Goal: Transaction & Acquisition: Purchase product/service

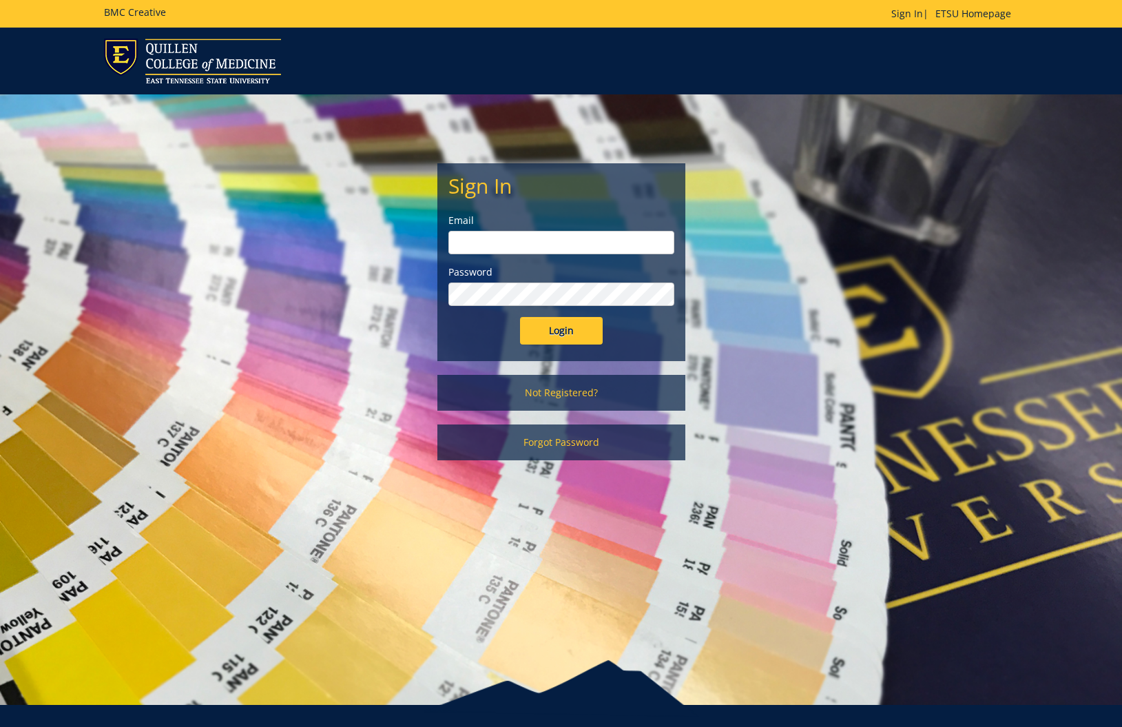
type input "tallentml@etsu.edu"
click at [565, 328] on input "Login" at bounding box center [561, 331] width 83 height 28
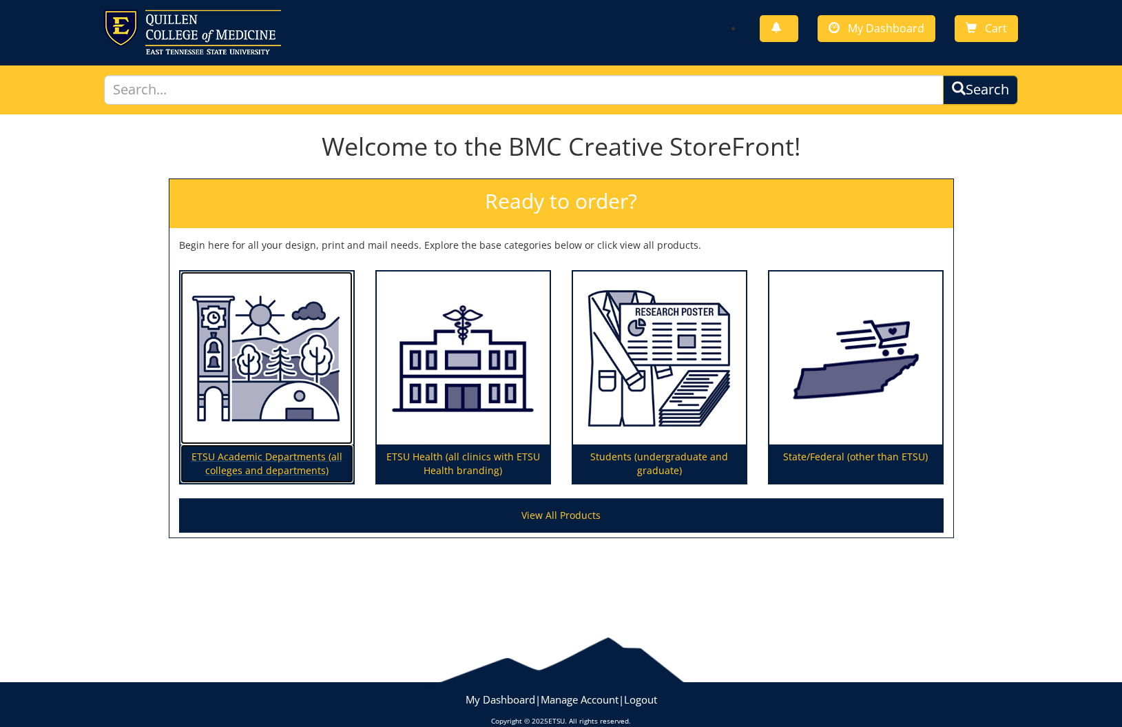
click at [261, 453] on p "ETSU Academic Departments (all colleges and departments)" at bounding box center [266, 463] width 173 height 39
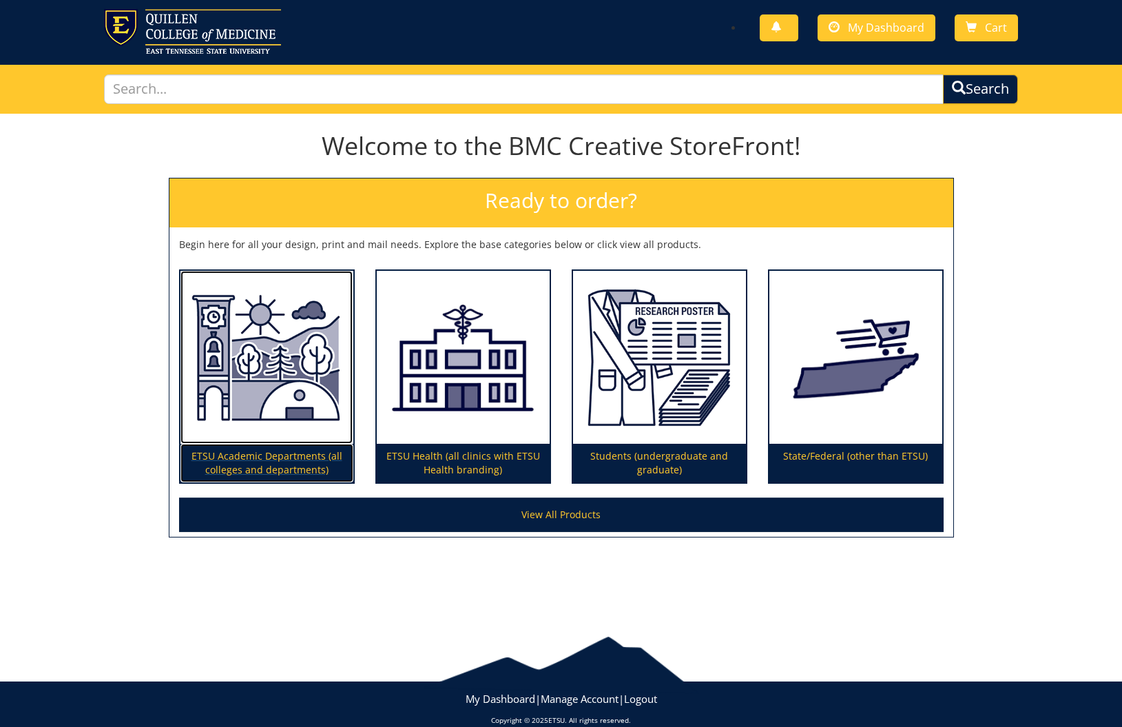
scroll to position [28, 0]
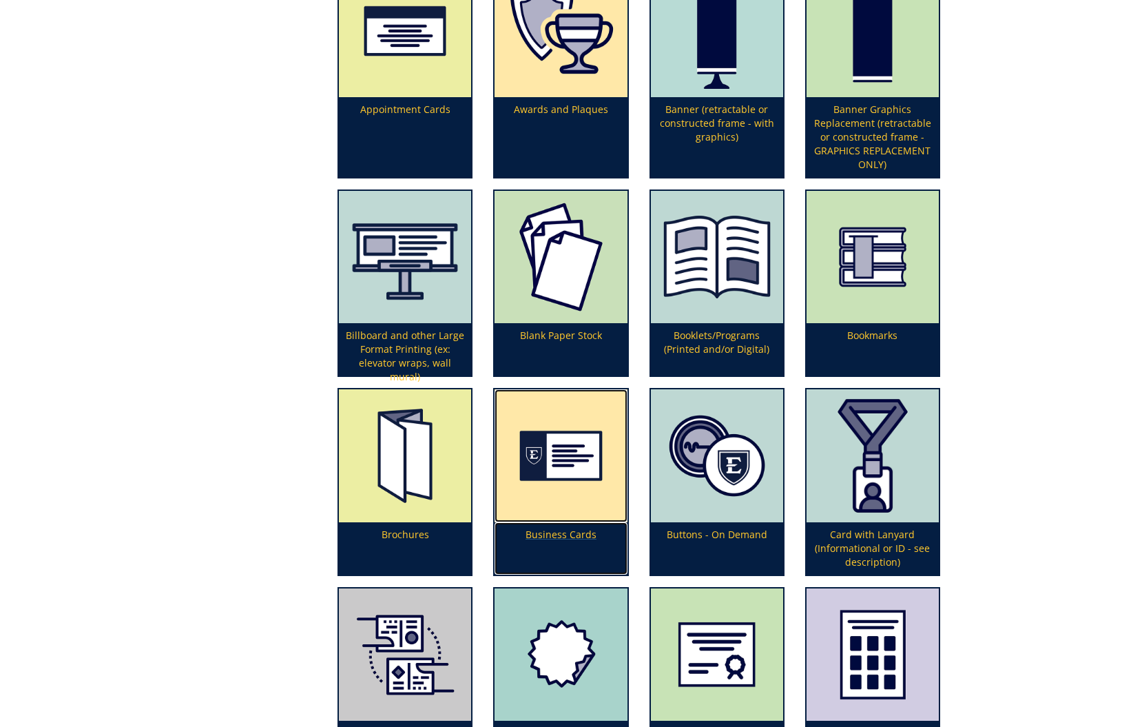
scroll to position [442, 0]
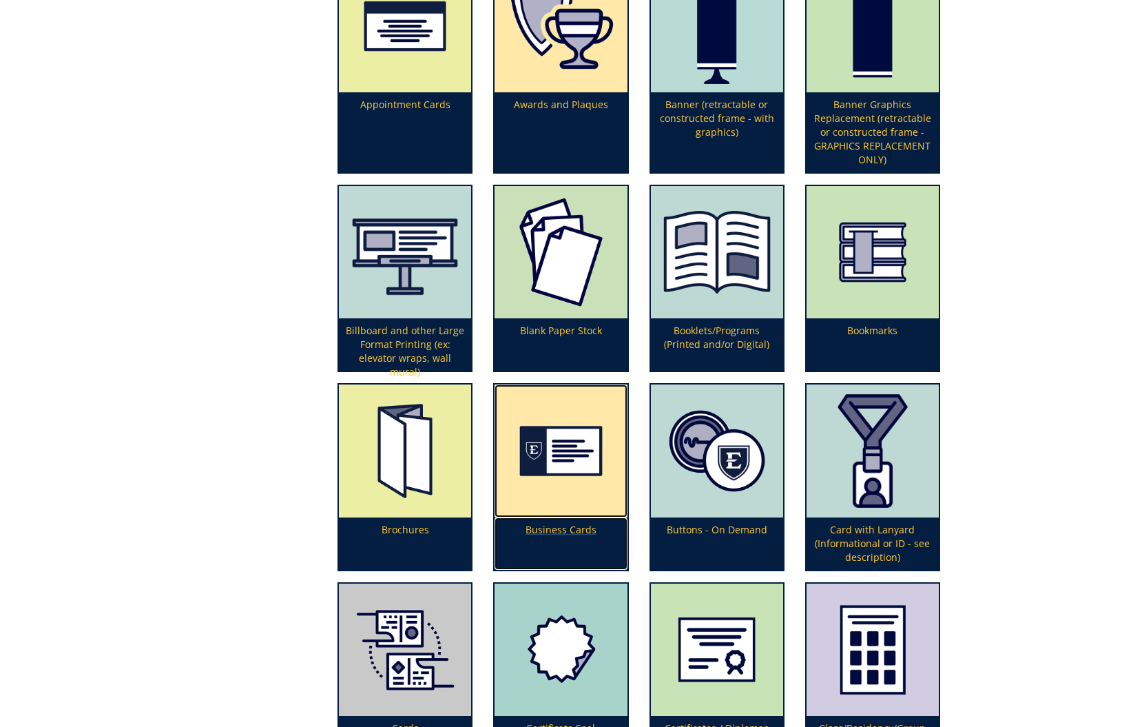
click at [617, 512] on img at bounding box center [560, 450] width 132 height 132
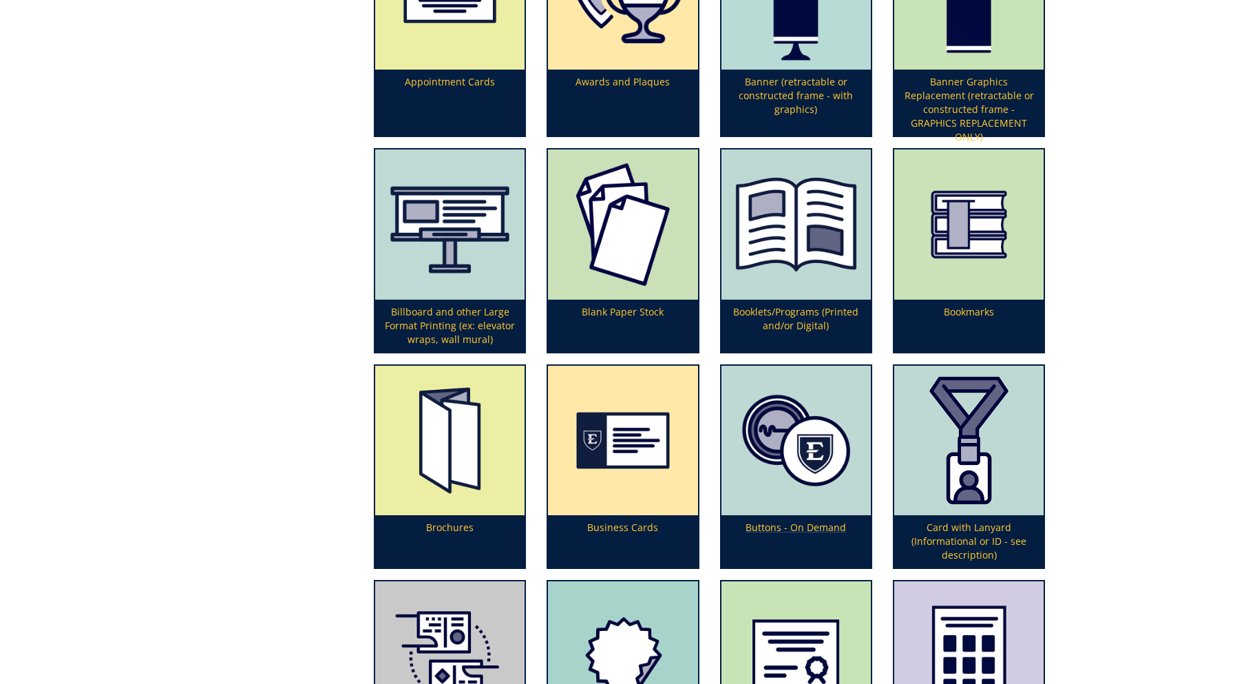
scroll to position [689, 0]
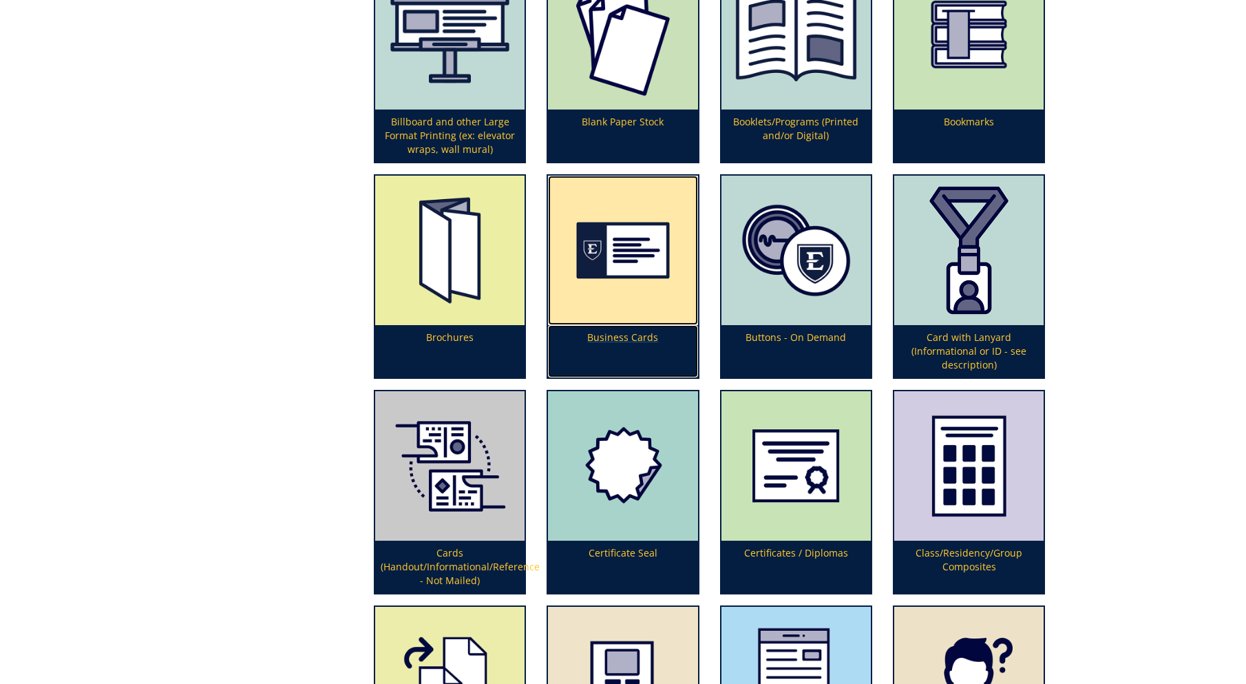
click at [606, 343] on p "Business Cards" at bounding box center [622, 351] width 149 height 52
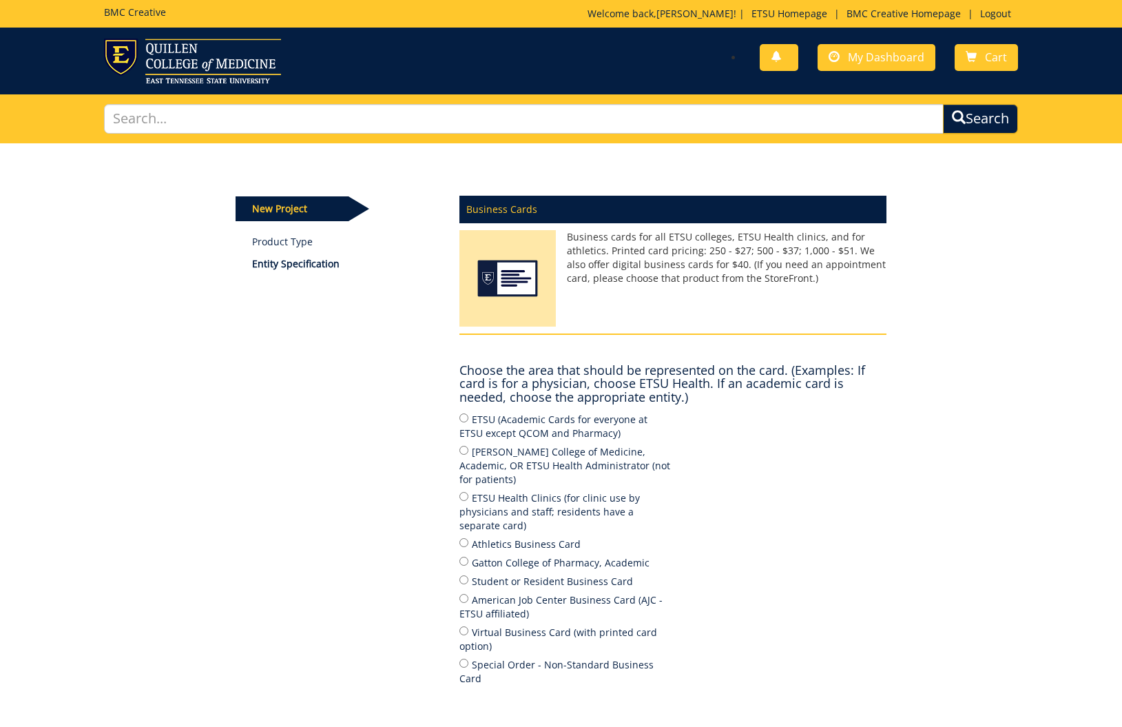
click at [491, 418] on label "ETSU (Academic Cards for everyone at ETSU except QCOM and Pharmacy)" at bounding box center [565, 425] width 213 height 29
click at [468, 418] on input "ETSU (Academic Cards for everyone at ETSU except QCOM and Pharmacy)" at bounding box center [463, 417] width 9 height 9
radio input "true"
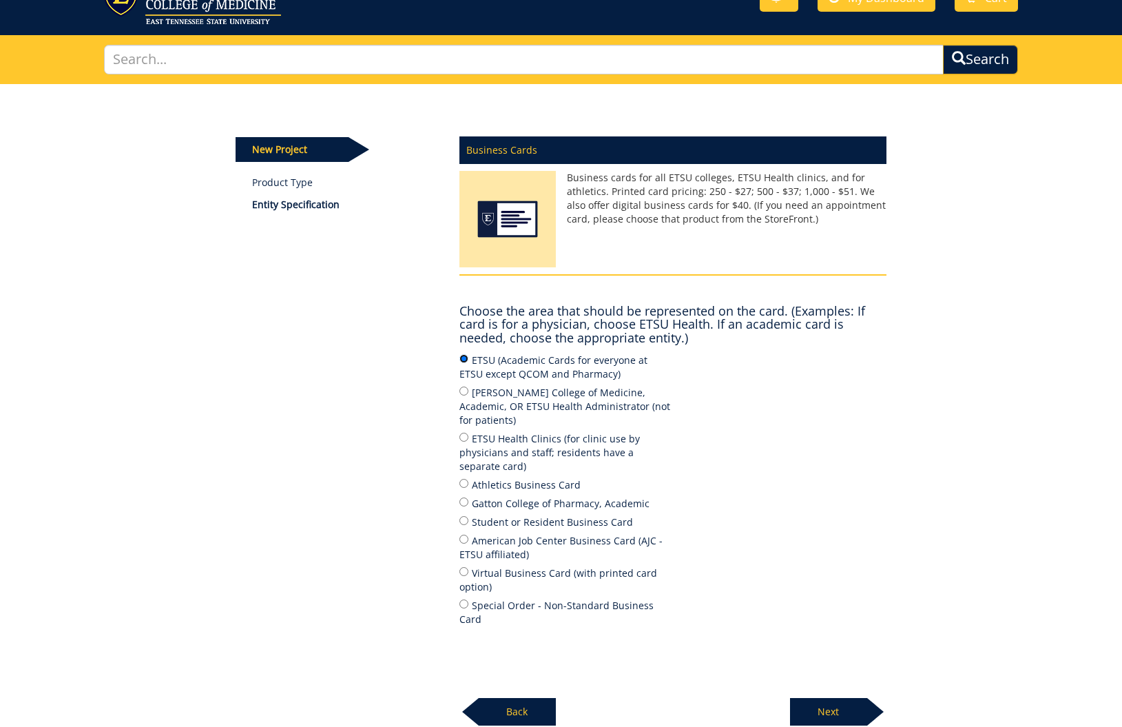
scroll to position [61, 0]
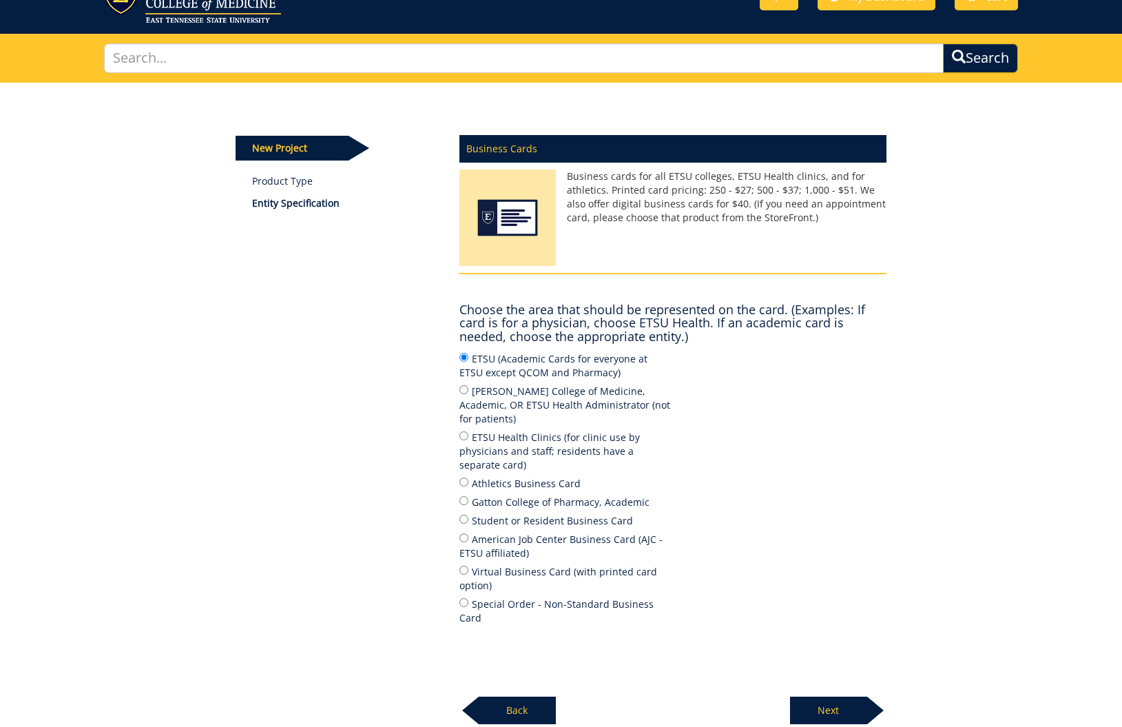
click at [848, 696] on p "Next" at bounding box center [828, 710] width 77 height 28
click at [549, 429] on label "ETSU Health Clinics (for clinic use by physicians and staff; residents have a s…" at bounding box center [565, 450] width 213 height 43
click at [468, 431] on input "ETSU Health Clinics (for clinic use by physicians and staff; residents have a s…" at bounding box center [463, 435] width 9 height 9
radio input "true"
click at [549, 475] on label "Athletics Business Card" at bounding box center [565, 482] width 213 height 15
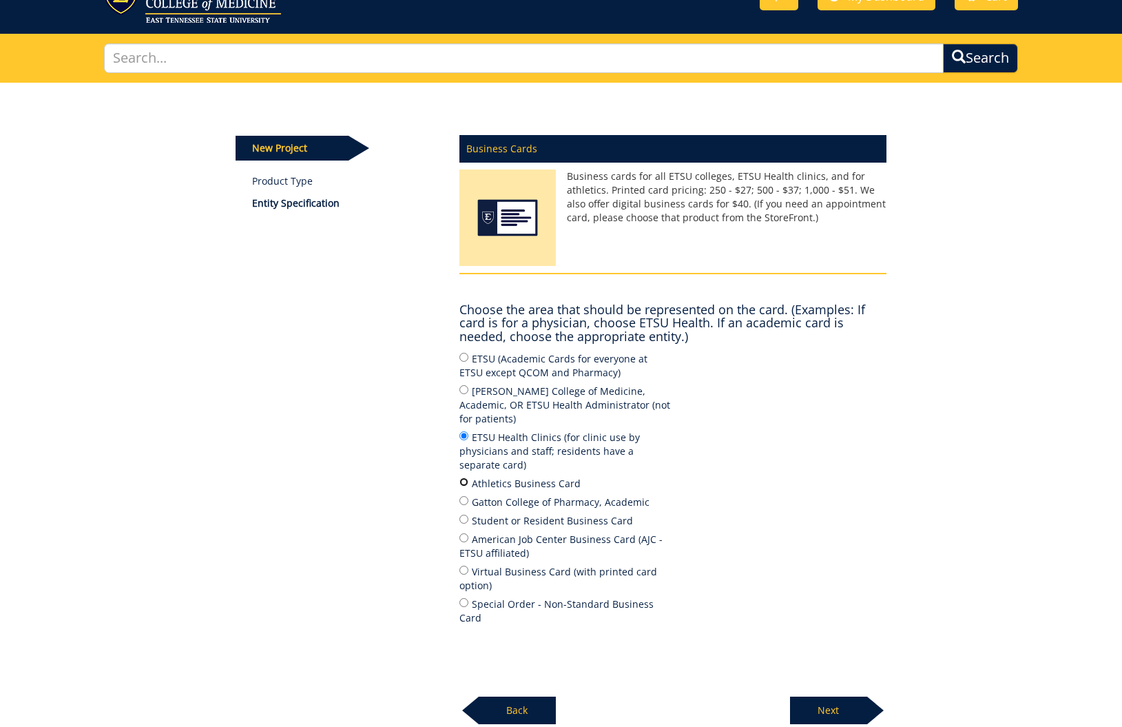
click at [468, 477] on input "Athletics Business Card" at bounding box center [463, 481] width 9 height 9
radio input "true"
click at [552, 512] on label "Student or Resident Business Card" at bounding box center [565, 519] width 213 height 15
click at [468, 514] on input "Student or Resident Business Card" at bounding box center [463, 518] width 9 height 9
radio input "true"
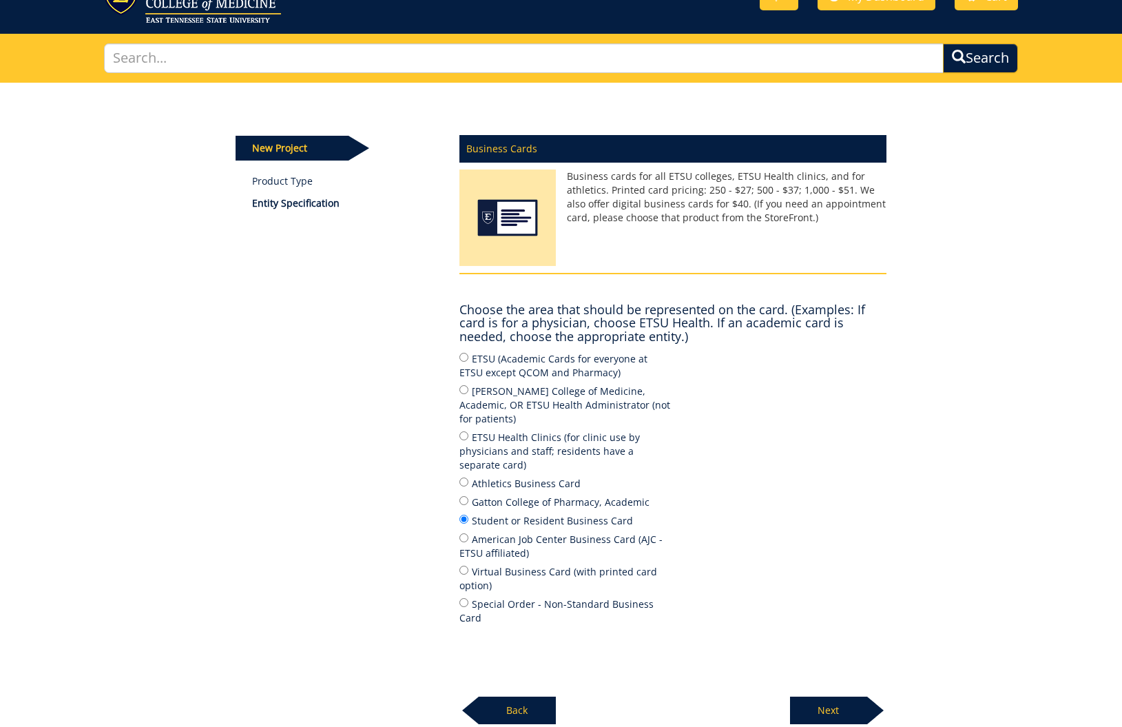
click at [542, 368] on label "ETSU (Academic Cards for everyone at ETSU except QCOM and Pharmacy)" at bounding box center [565, 365] width 213 height 29
click at [468, 362] on input "ETSU (Academic Cards for everyone at ETSU except QCOM and Pharmacy)" at bounding box center [463, 357] width 9 height 9
radio input "true"
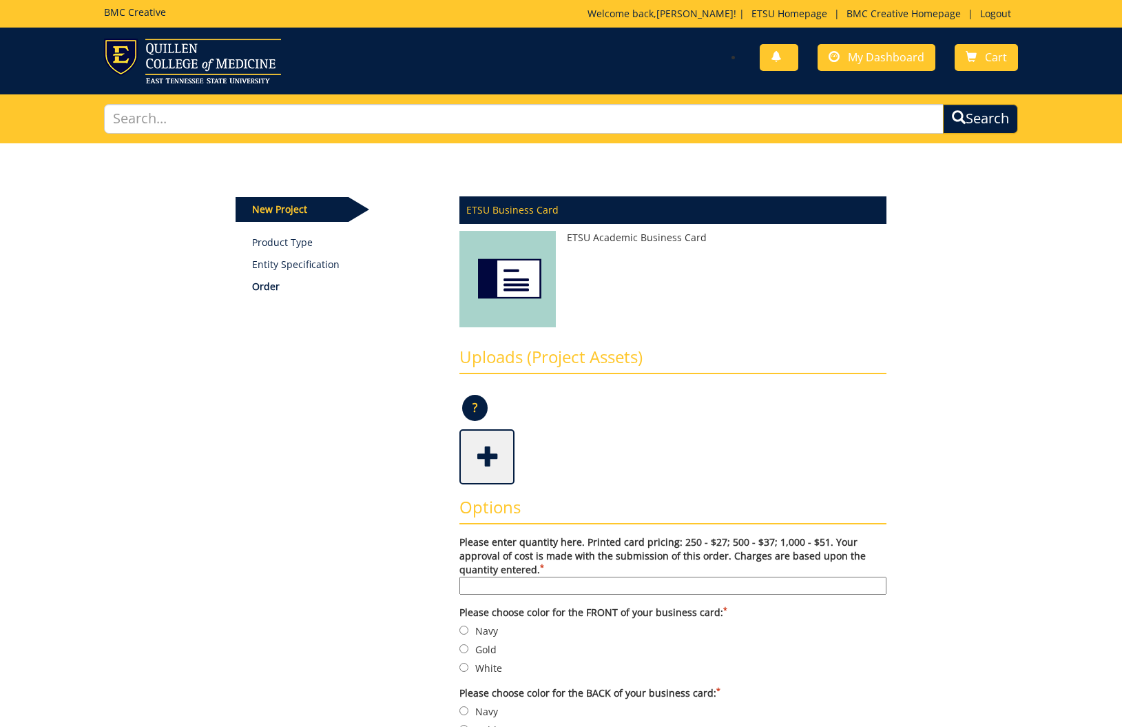
drag, startPoint x: 316, startPoint y: 210, endPoint x: 285, endPoint y: 207, distance: 31.1
click at [309, 209] on p "New Project" at bounding box center [292, 209] width 113 height 25
click at [282, 207] on p "New Project" at bounding box center [292, 209] width 113 height 25
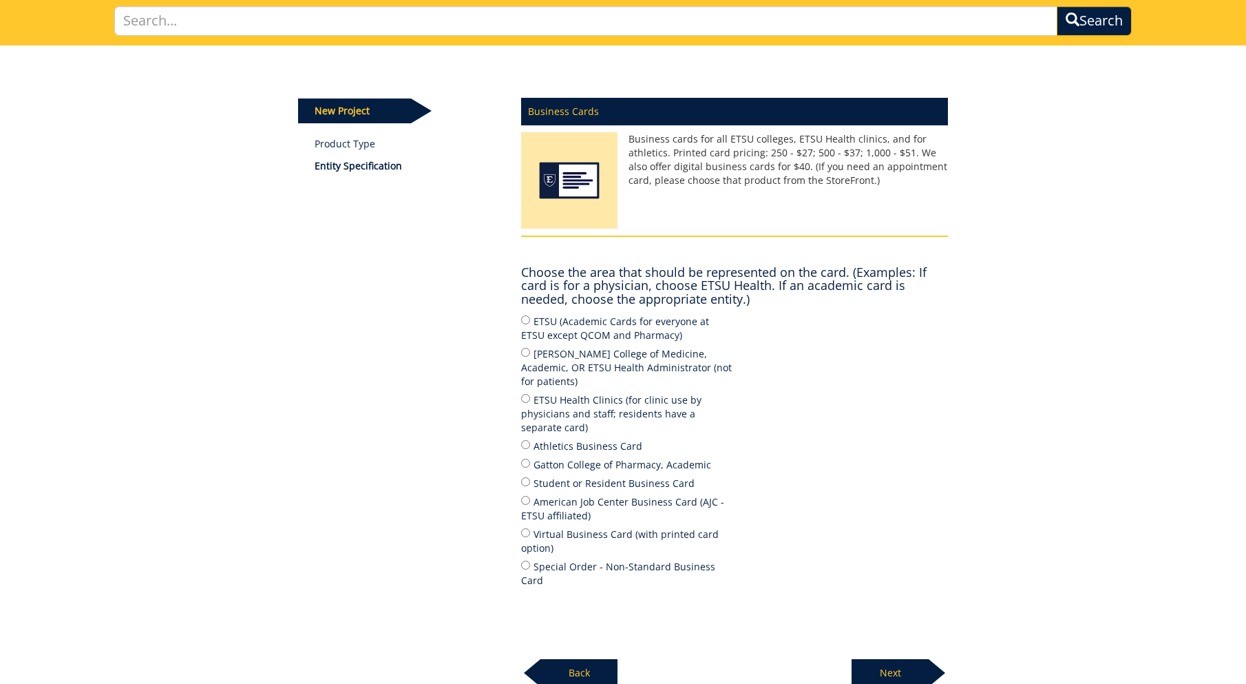
scroll to position [184, 0]
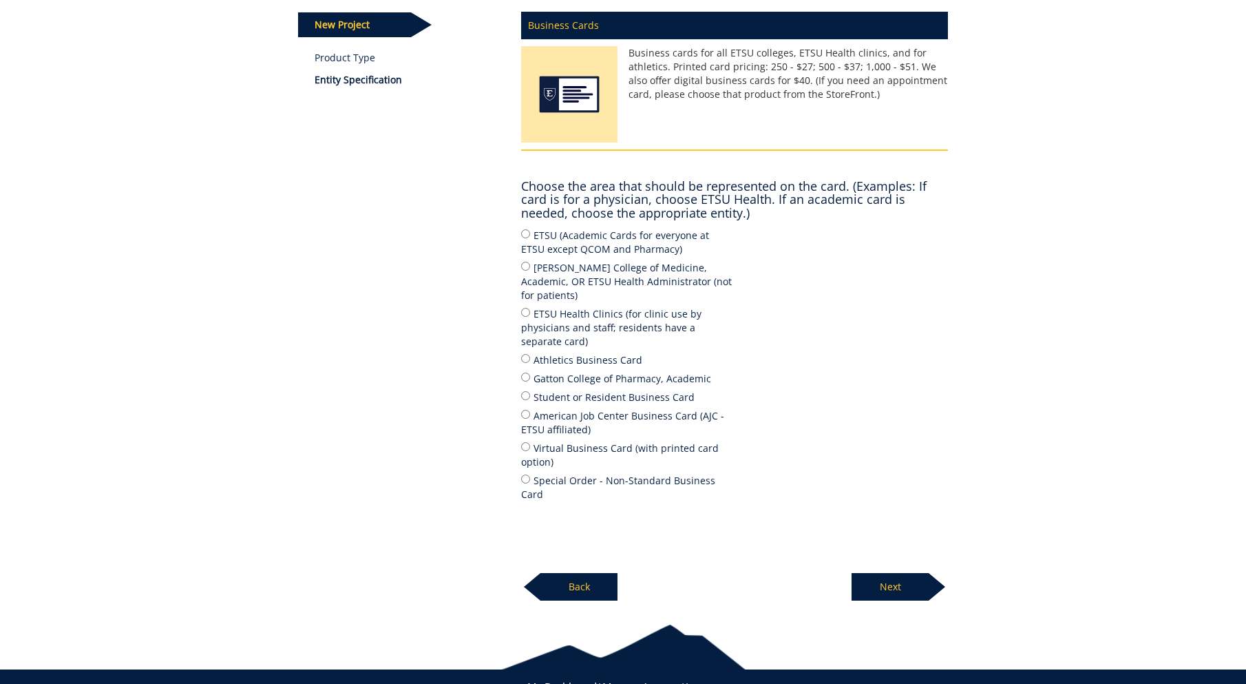
click at [598, 238] on label "ETSU (Academic Cards for everyone at ETSU except QCOM and Pharmacy)" at bounding box center [627, 241] width 213 height 29
click at [530, 238] on input "ETSU (Academic Cards for everyone at ETSU except QCOM and Pharmacy)" at bounding box center [525, 233] width 9 height 9
radio input "true"
click at [875, 573] on p "Next" at bounding box center [890, 587] width 77 height 28
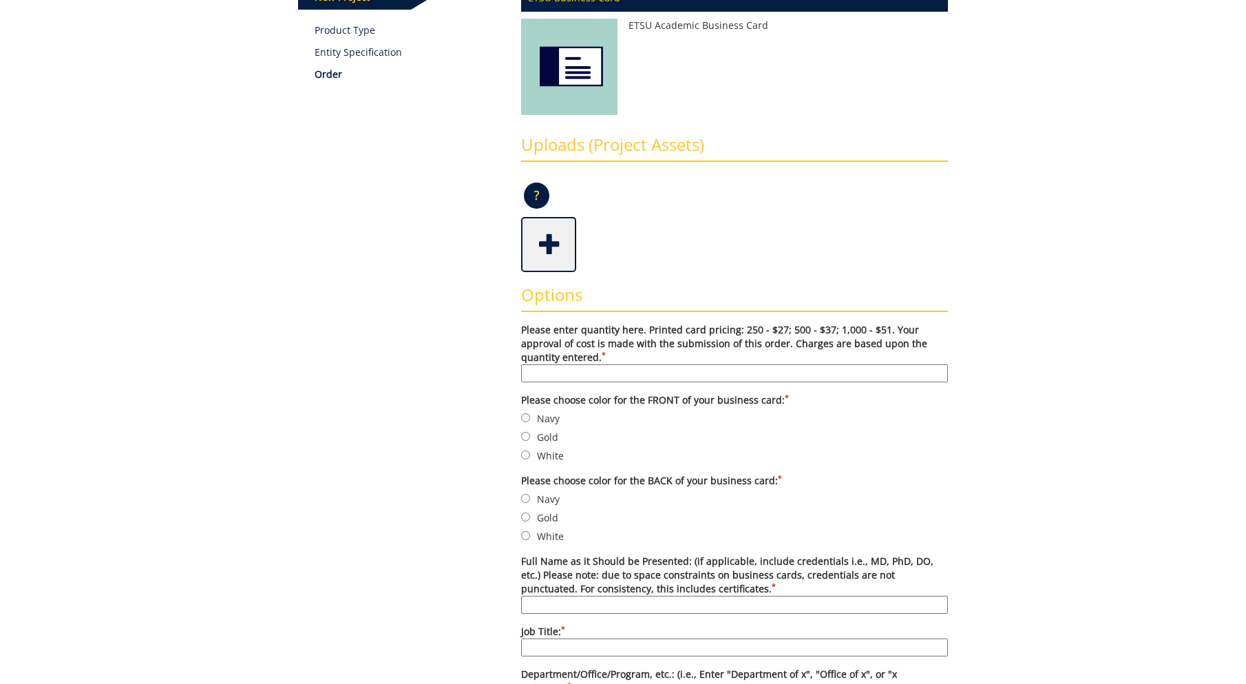
scroll to position [99, 0]
